Goal: Ask a question

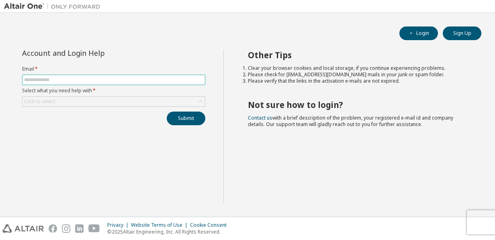
click at [179, 77] on input "text" at bounding box center [113, 80] width 179 height 6
type input "**********"
click at [91, 101] on div "Click to select" at bounding box center [114, 102] width 183 height 10
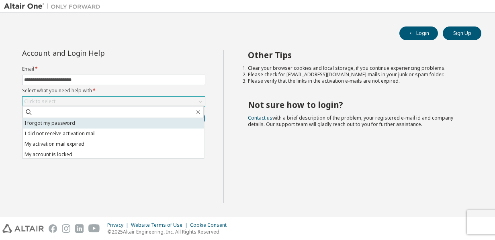
click at [82, 125] on li "I forgot my password" at bounding box center [113, 123] width 181 height 10
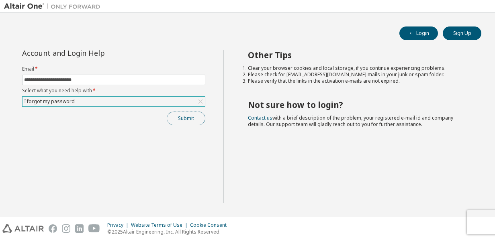
click at [181, 120] on button "Submit" at bounding box center [186, 119] width 39 height 14
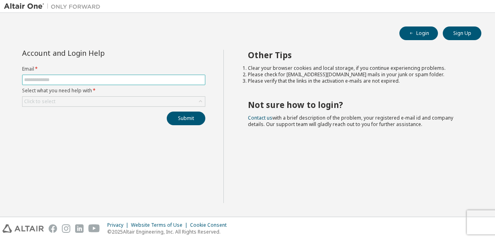
click at [125, 80] on input "text" at bounding box center [113, 80] width 179 height 6
type input "**********"
click at [113, 102] on div "Click to select" at bounding box center [114, 102] width 183 height 10
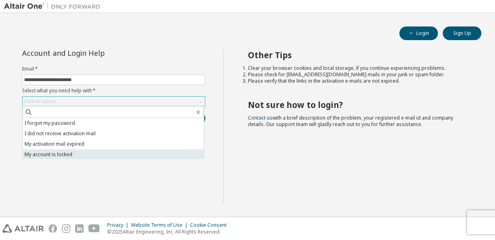
click at [94, 153] on li "My account is locked" at bounding box center [113, 155] width 181 height 10
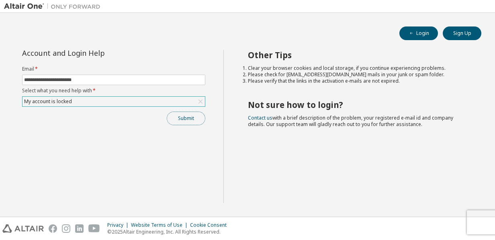
click at [183, 121] on button "Submit" at bounding box center [186, 119] width 39 height 14
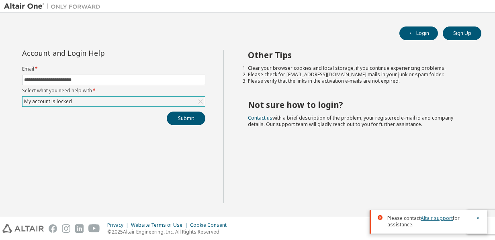
click at [432, 216] on link "Altair support" at bounding box center [437, 218] width 32 height 7
